Goal: Information Seeking & Learning: Find specific fact

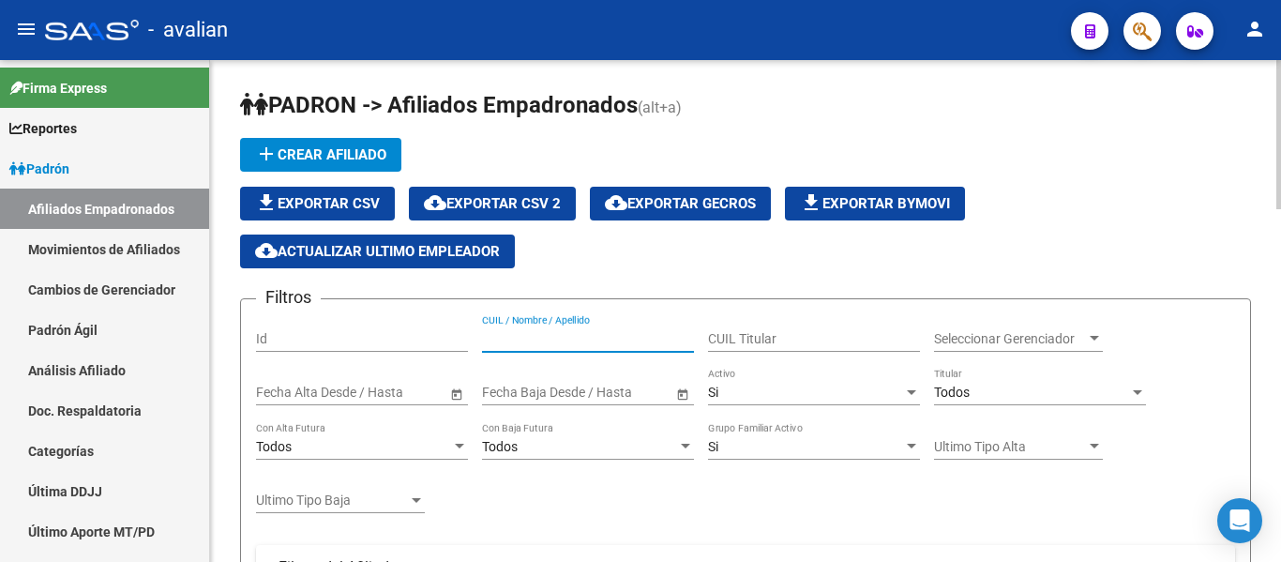
click at [542, 337] on input "CUIL / Nombre / Apellido" at bounding box center [588, 339] width 212 height 16
paste input "2748820940-5"
click at [506, 336] on input "2748820940-5" at bounding box center [588, 339] width 212 height 16
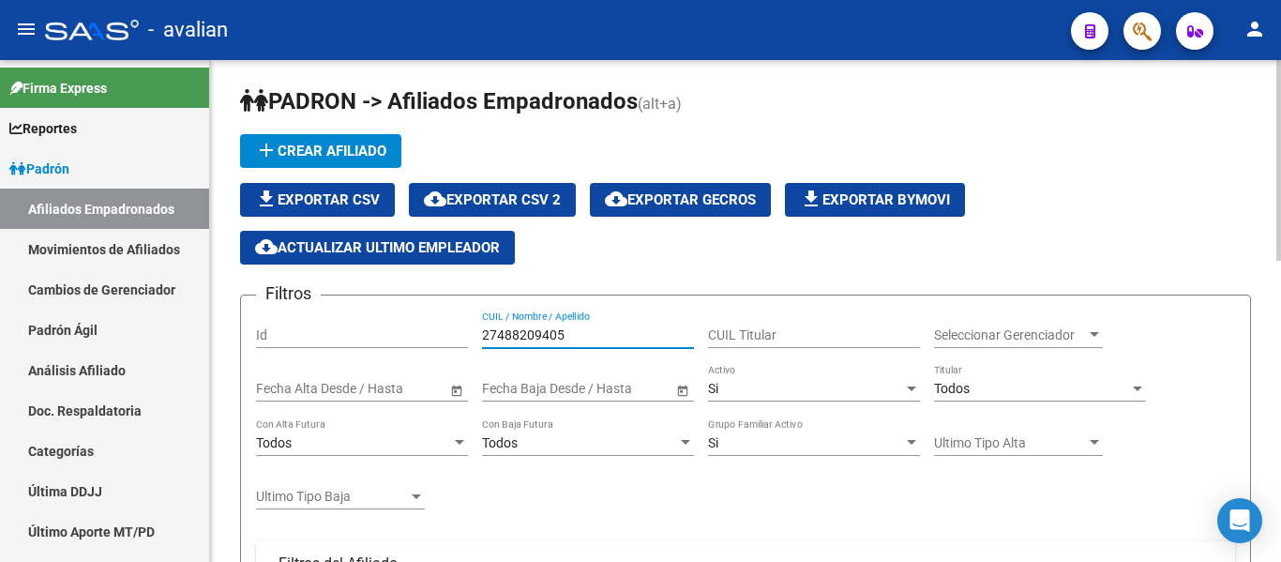
scroll to position [3, 0]
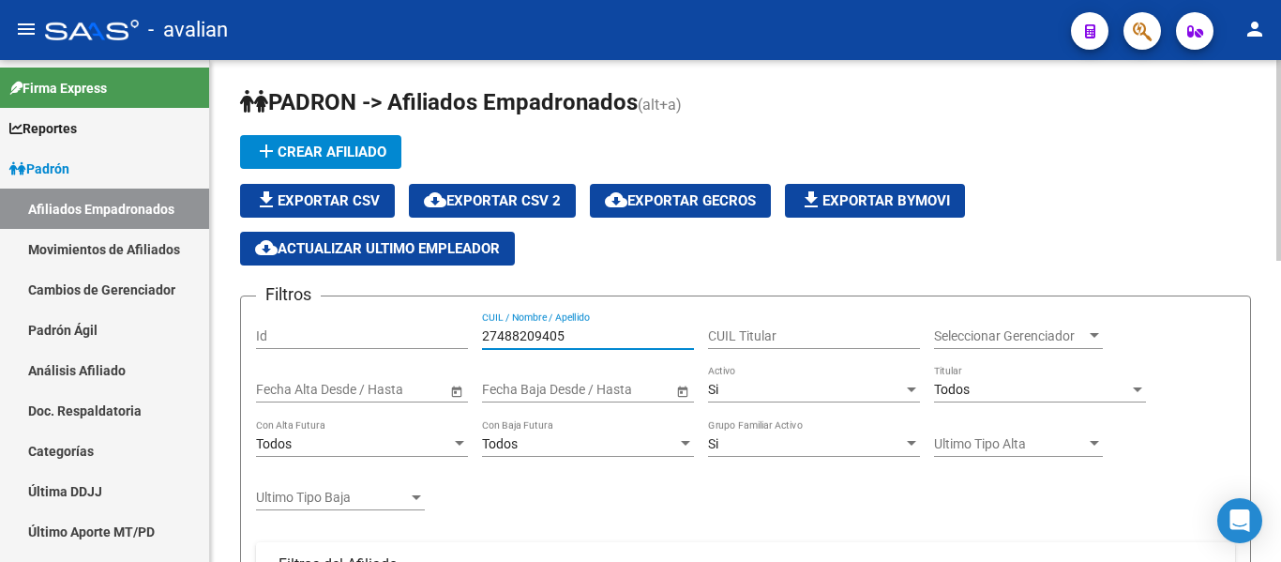
click at [570, 328] on input "27488209405" at bounding box center [588, 336] width 212 height 16
paste input "MORAGA COLIL"
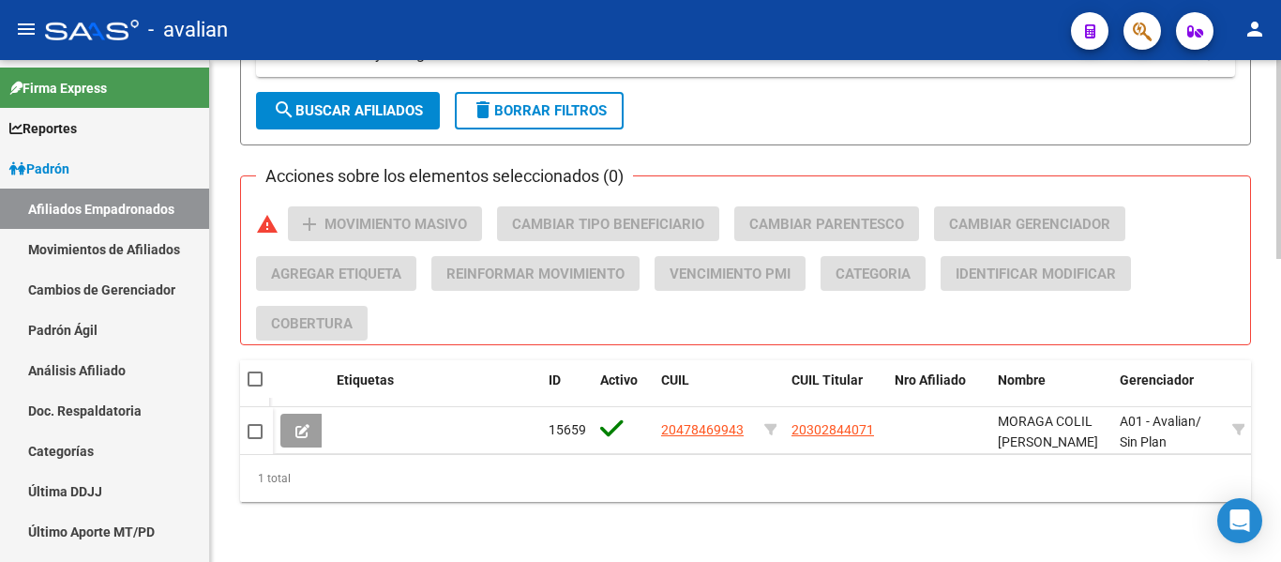
scroll to position [767, 0]
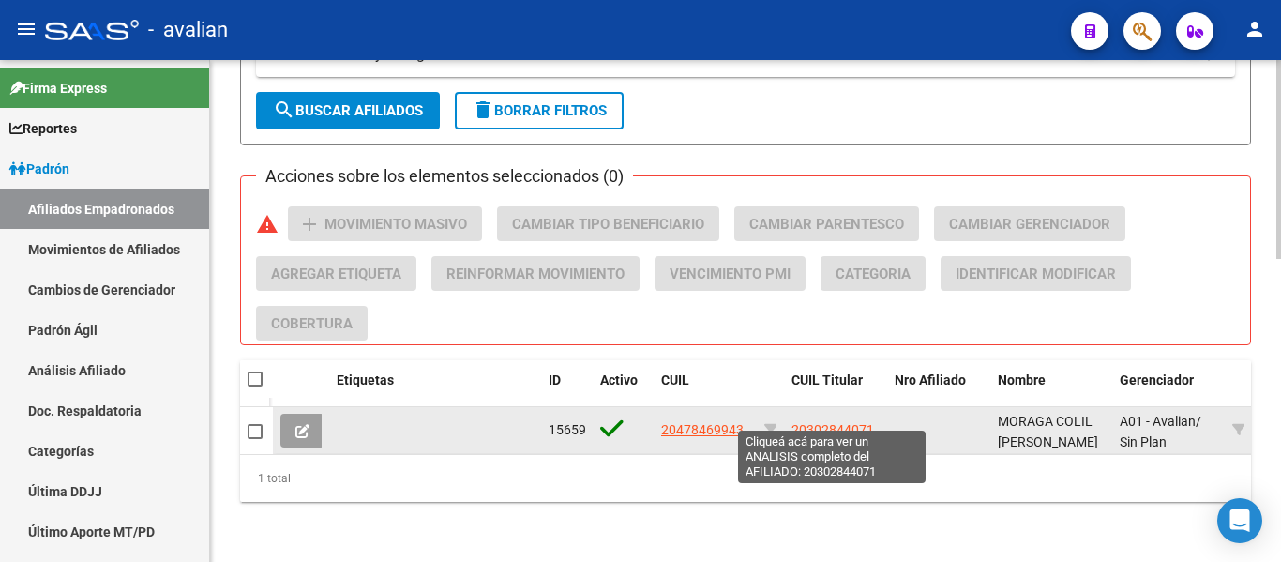
type input "MORAGA COLIL"
click at [807, 422] on span "20302844071" at bounding box center [833, 429] width 83 height 15
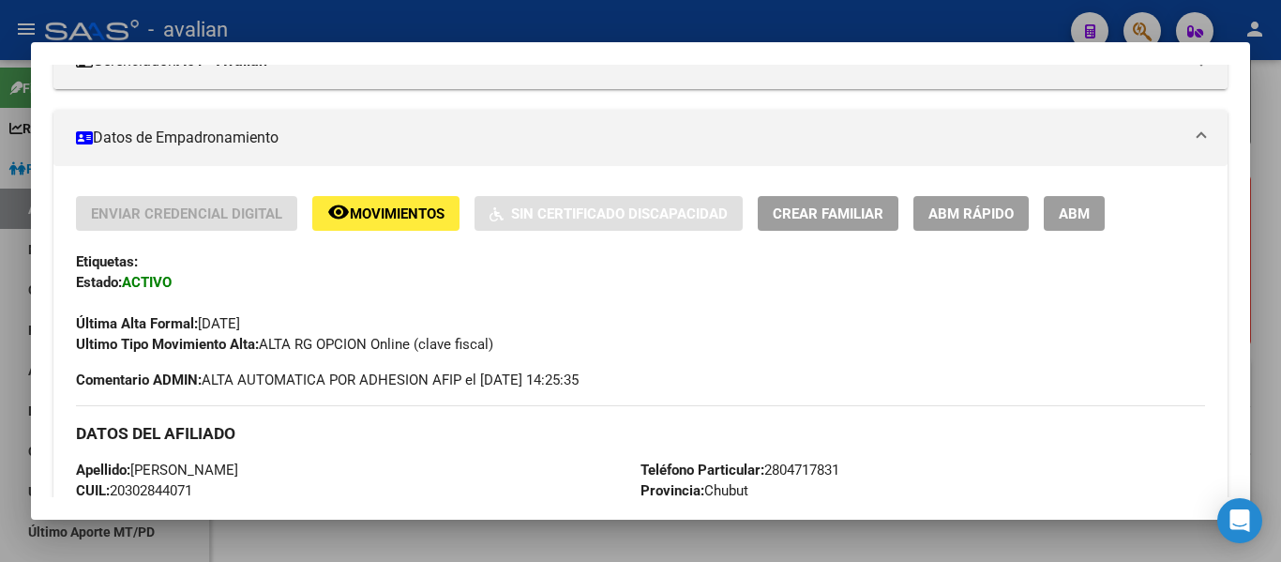
scroll to position [375, 0]
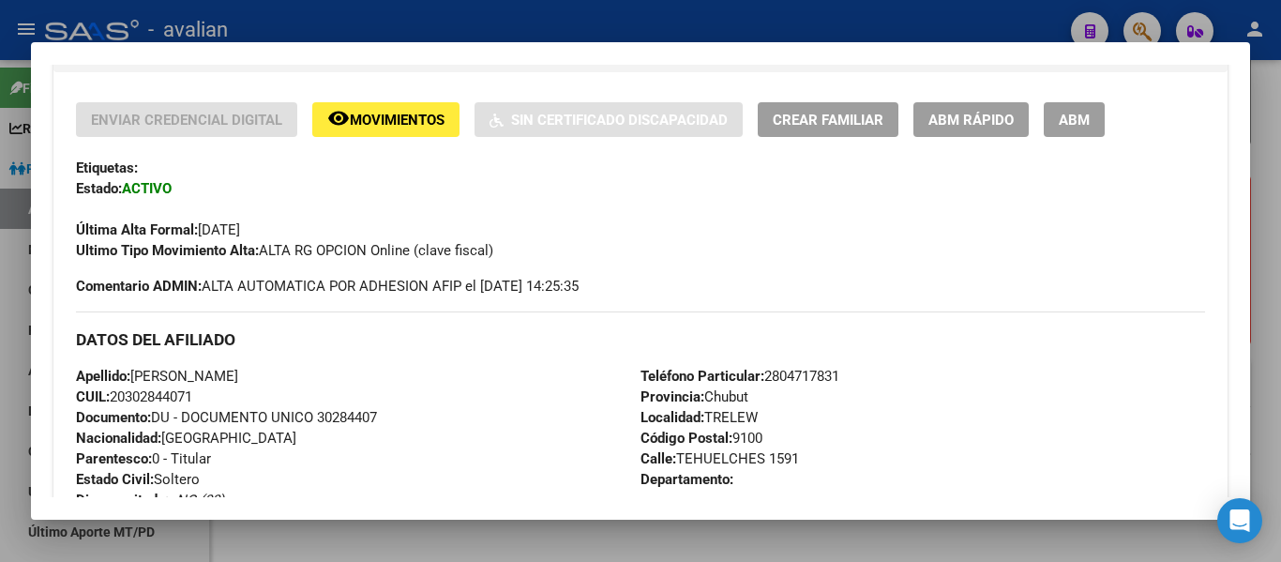
drag, startPoint x: 203, startPoint y: 388, endPoint x: 116, endPoint y: 395, distance: 86.5
click at [116, 395] on div "Apellido: [PERSON_NAME] CUIL: 20302844071 Documento: DU - DOCUMENTO UNICO 30284…" at bounding box center [358, 469] width 565 height 206
copy span "20302844071"
drag, startPoint x: 139, startPoint y: 372, endPoint x: 347, endPoint y: 374, distance: 208.2
click at [347, 374] on div "Apellido: [PERSON_NAME] CUIL: 20302844071 Documento: DU - DOCUMENTO UNICO 30284…" at bounding box center [358, 469] width 565 height 206
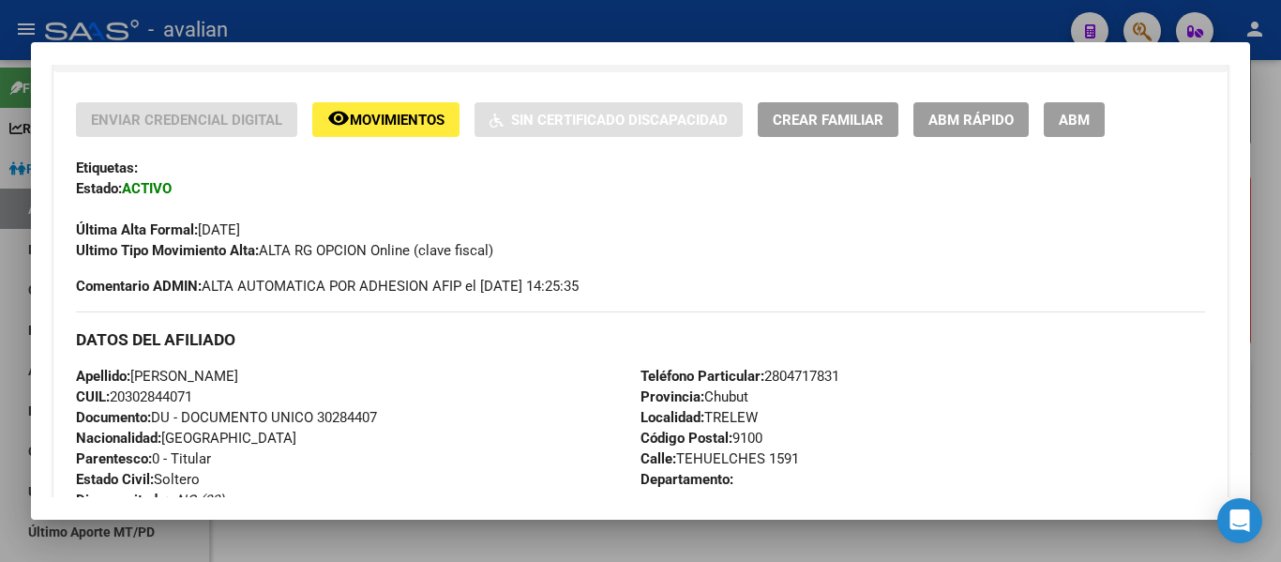
copy span "[PERSON_NAME]"
click at [468, 363] on div "DATOS DEL AFILIADO" at bounding box center [640, 338] width 1129 height 54
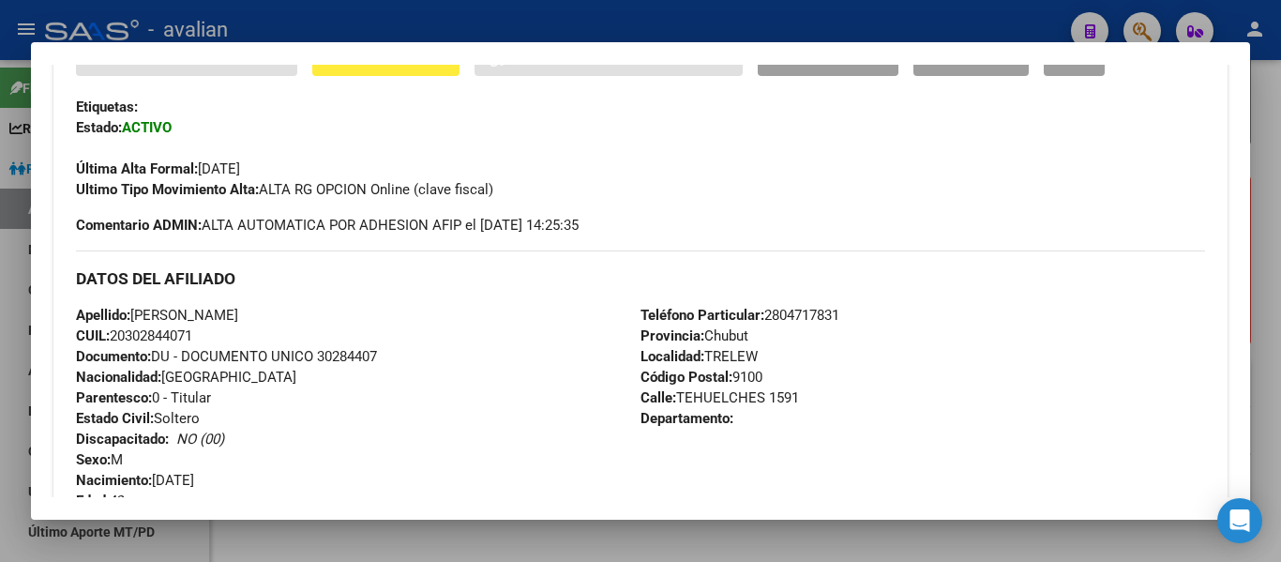
scroll to position [469, 0]
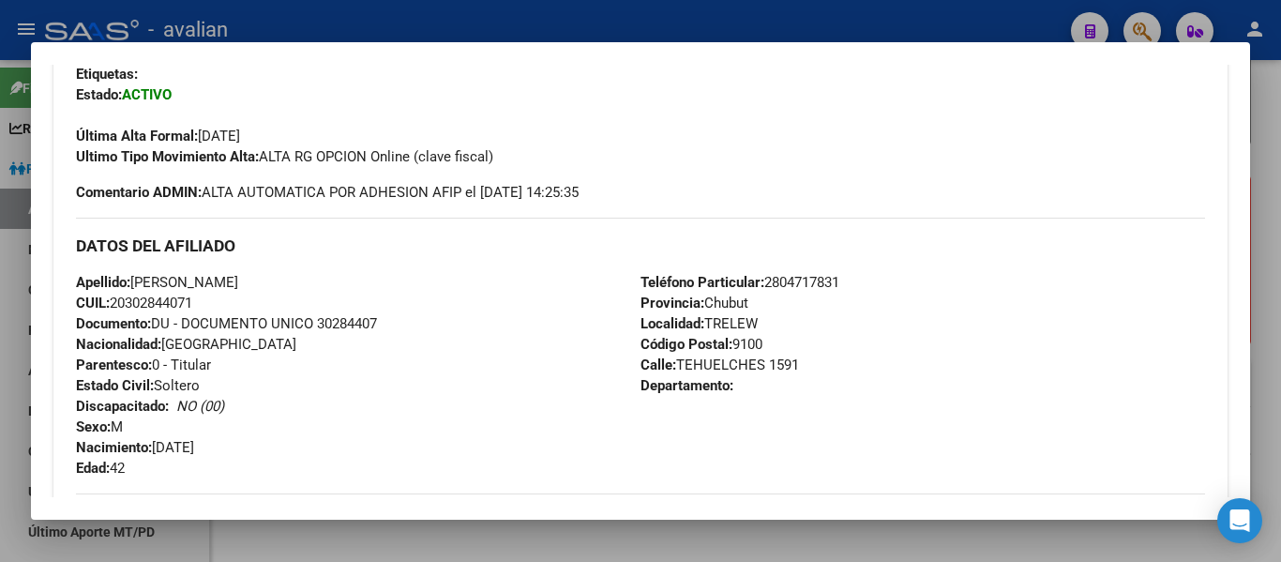
click at [143, 304] on span "CUIL: 20302844071" at bounding box center [134, 303] width 116 height 17
copy span "20302844071"
